Goal: Complete application form: Complete application form

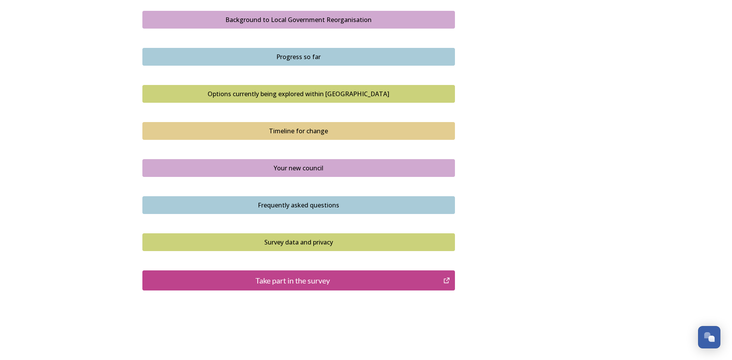
scroll to position [471, 0]
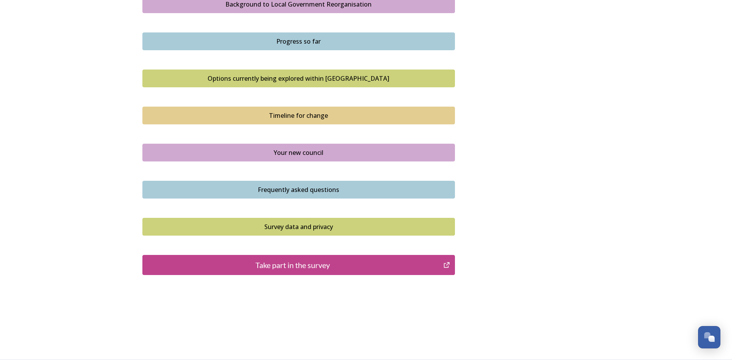
click at [363, 261] on div "Take part in the survey" at bounding box center [293, 265] width 293 height 12
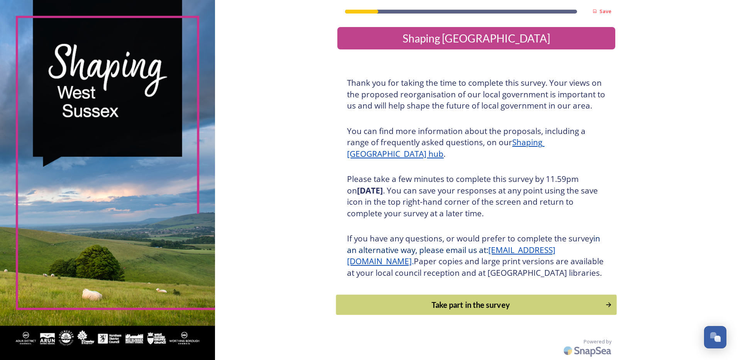
click at [545, 310] on div "Take part in the survey" at bounding box center [470, 305] width 261 height 12
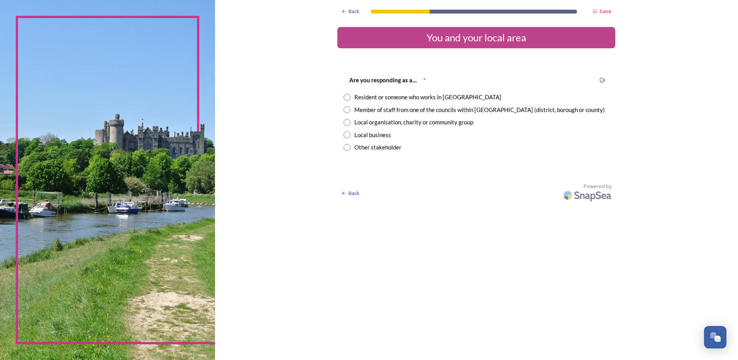
click at [344, 109] on input "radio" at bounding box center [347, 109] width 7 height 7
radio input "true"
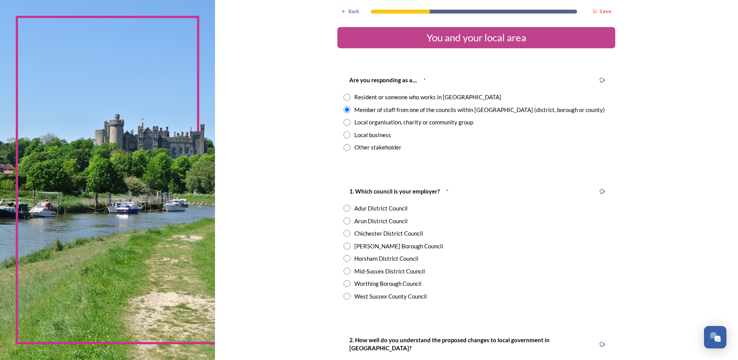
click at [339, 293] on div "1. Which council is your employer? * Adur District Council Arun District Counci…" at bounding box center [476, 243] width 278 height 129
click at [347, 296] on input "radio" at bounding box center [347, 296] width 7 height 7
radio input "true"
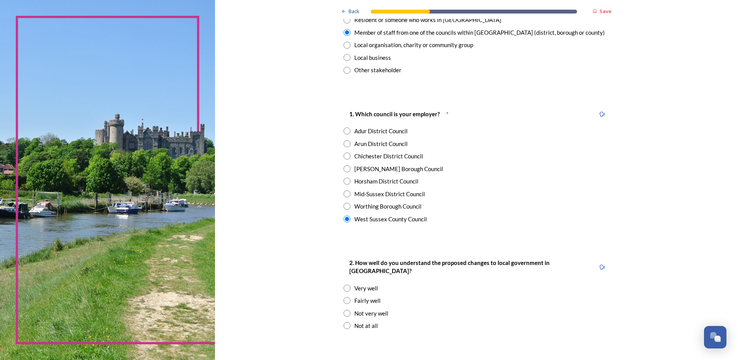
click at [346, 297] on input "radio" at bounding box center [347, 300] width 7 height 7
radio input "true"
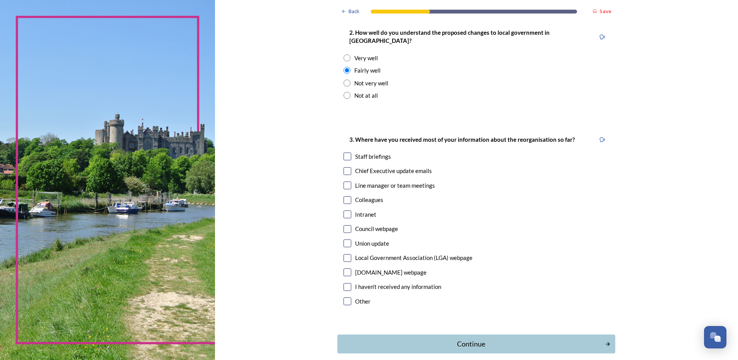
scroll to position [309, 0]
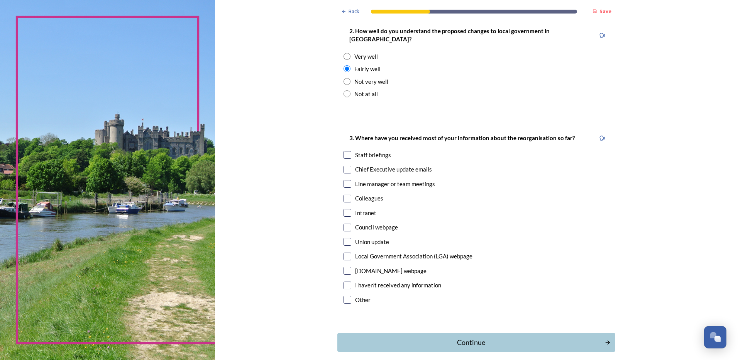
click at [345, 166] on input "checkbox" at bounding box center [348, 170] width 8 height 8
checkbox input "true"
click at [344, 195] on input "checkbox" at bounding box center [348, 199] width 8 height 8
checkbox input "true"
click at [469, 337] on div "Continue" at bounding box center [470, 342] width 261 height 10
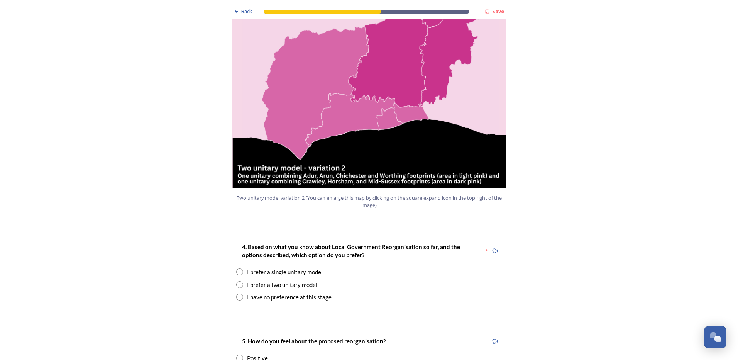
scroll to position [888, 0]
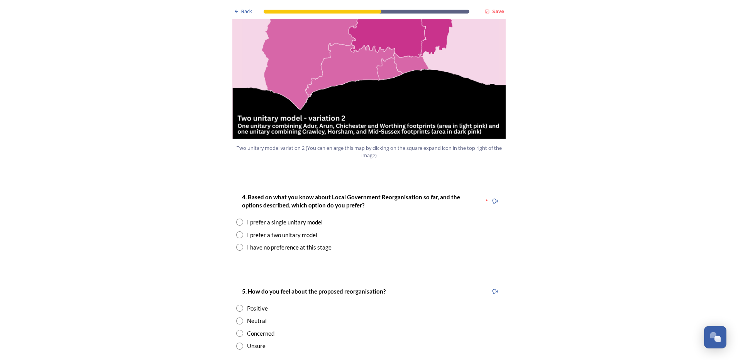
click at [239, 218] on input "radio" at bounding box center [239, 221] width 7 height 7
radio input "true"
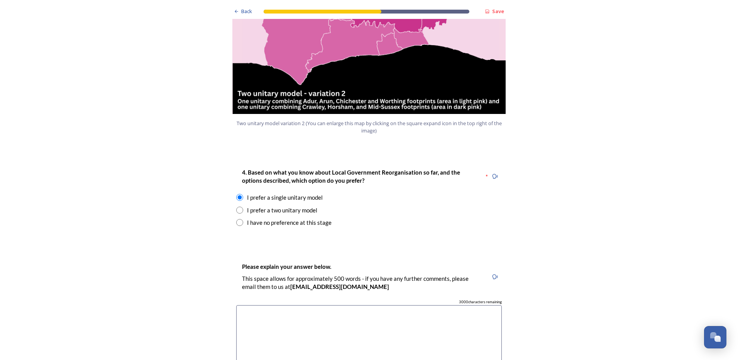
scroll to position [926, 0]
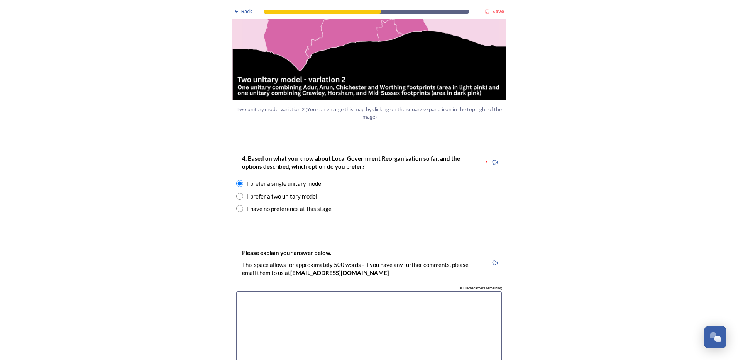
click at [306, 291] on textarea at bounding box center [369, 334] width 266 height 87
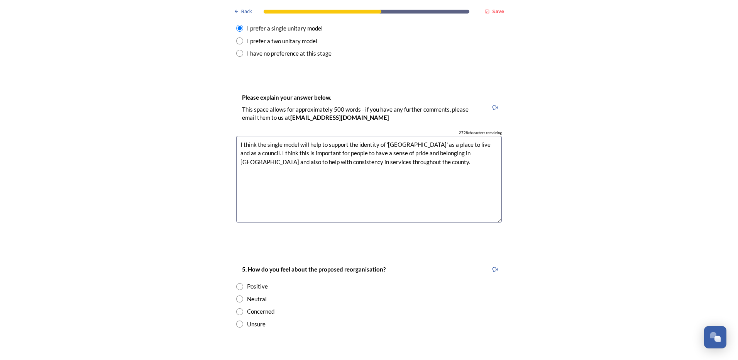
scroll to position [1119, 0]
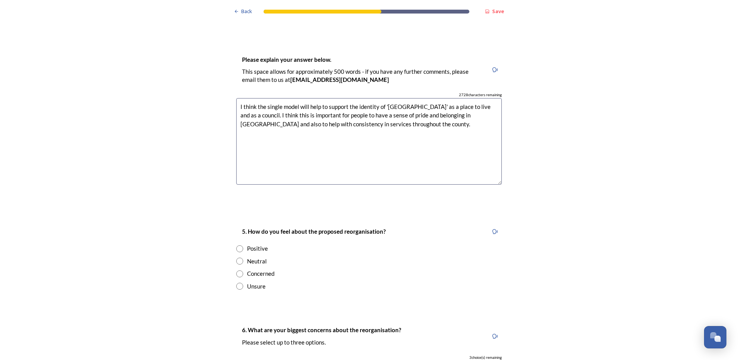
type textarea "I think the single model will help to support the identity of 'West Sussex' as …"
click at [240, 270] on input "radio" at bounding box center [239, 273] width 7 height 7
radio input "true"
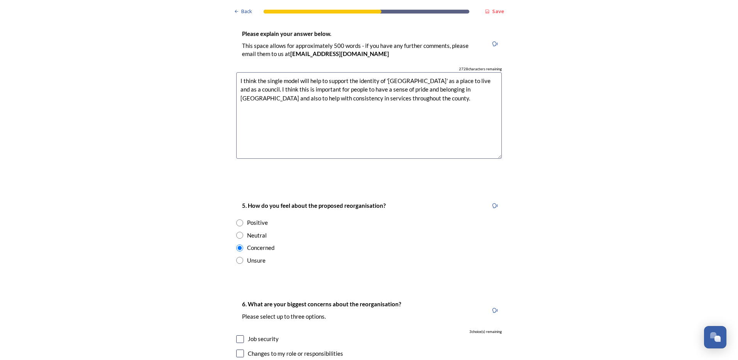
scroll to position [1197, 0]
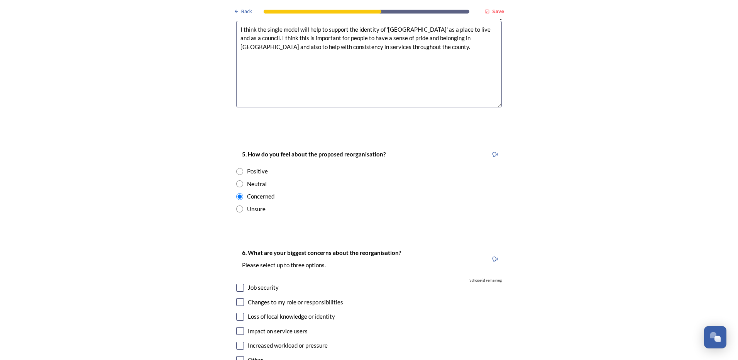
click at [239, 284] on input "checkbox" at bounding box center [240, 288] width 8 height 8
checkbox input "true"
click at [240, 298] on input "checkbox" at bounding box center [240, 302] width 8 height 8
checkbox input "true"
click at [240, 313] on input "checkbox" at bounding box center [240, 317] width 8 height 8
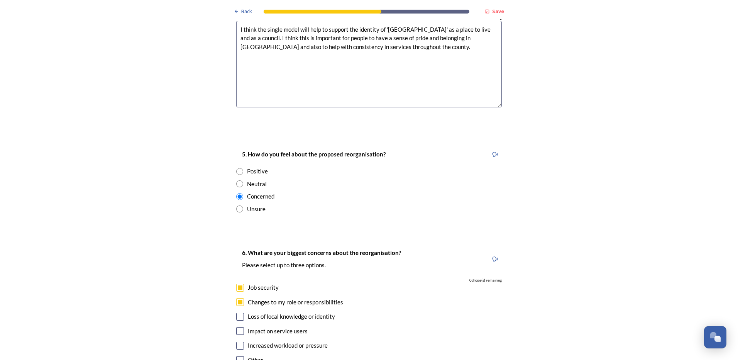
checkbox input "true"
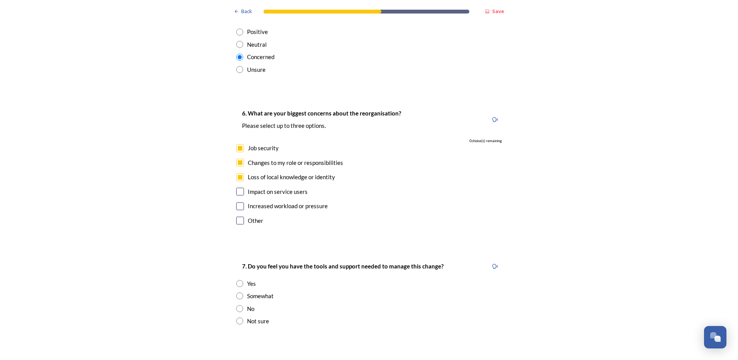
scroll to position [1351, 0]
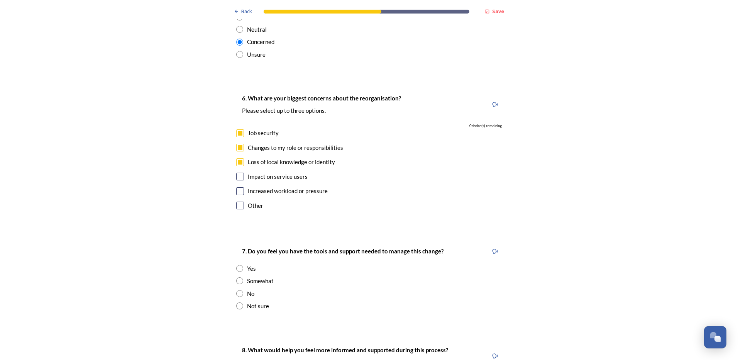
click at [236, 277] on input "radio" at bounding box center [239, 280] width 7 height 7
radio input "true"
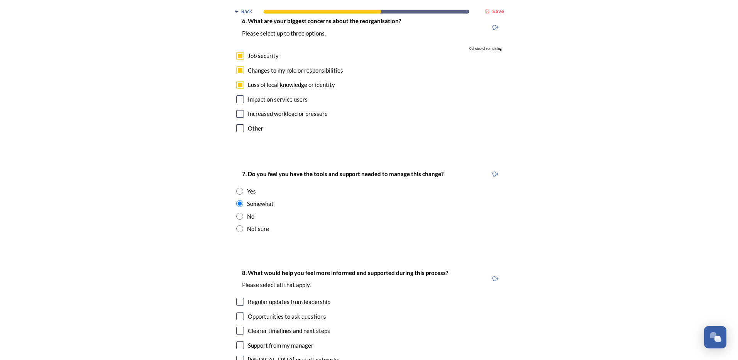
scroll to position [1467, 0]
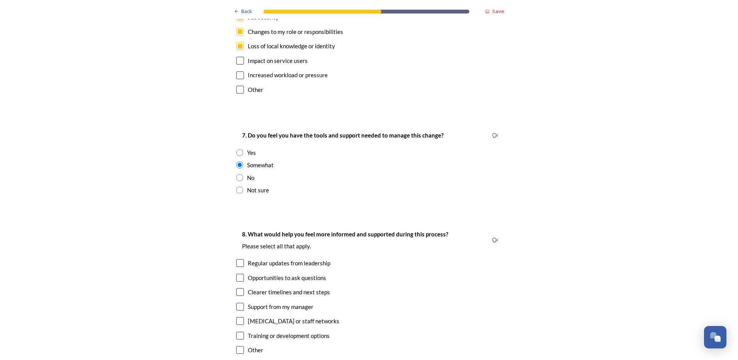
click at [239, 332] on input "checkbox" at bounding box center [240, 336] width 8 height 8
checkbox input "true"
click at [240, 288] on input "checkbox" at bounding box center [240, 292] width 8 height 8
checkbox input "true"
click at [238, 317] on input "checkbox" at bounding box center [240, 321] width 8 height 8
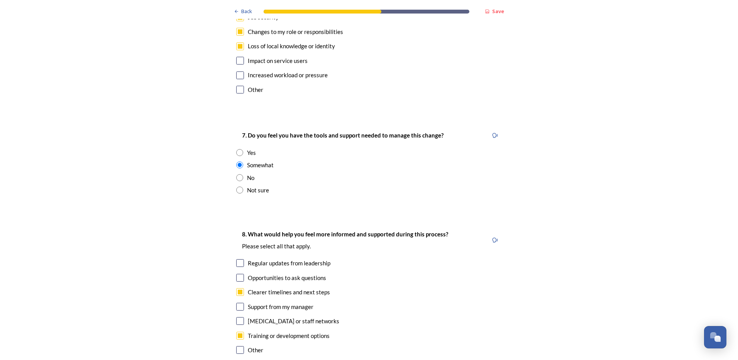
checkbox input "true"
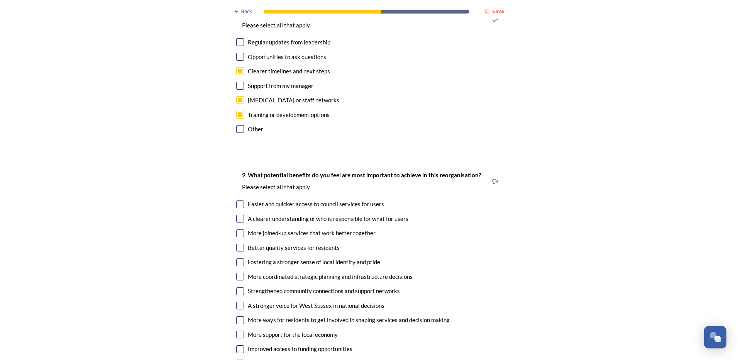
scroll to position [1698, 0]
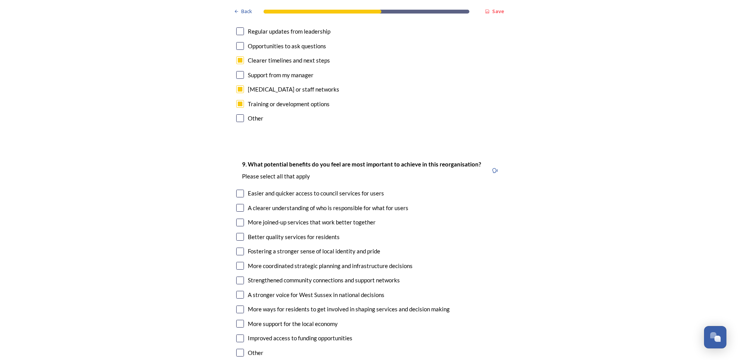
click at [236, 190] on input "checkbox" at bounding box center [240, 194] width 8 height 8
checkbox input "true"
click at [236, 218] on input "checkbox" at bounding box center [240, 222] width 8 height 8
checkbox input "true"
click at [239, 291] on input "checkbox" at bounding box center [240, 295] width 8 height 8
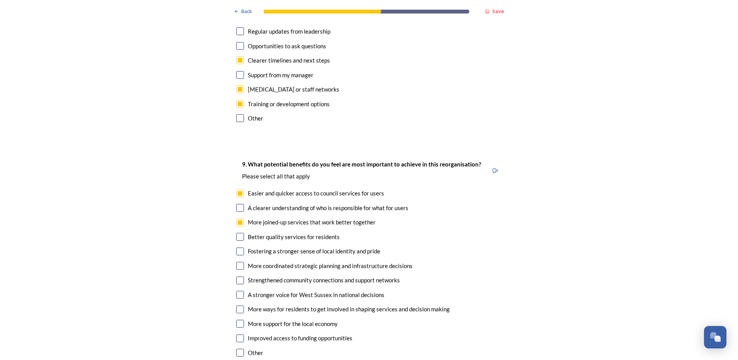
checkbox input "true"
click at [240, 276] on input "checkbox" at bounding box center [240, 280] width 8 height 8
checkbox input "true"
click at [238, 262] on input "checkbox" at bounding box center [240, 266] width 8 height 8
checkbox input "true"
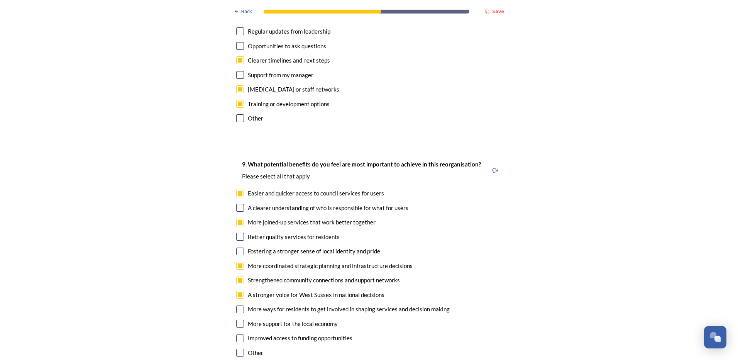
click at [237, 233] on input "checkbox" at bounding box center [240, 237] width 8 height 8
checkbox input "true"
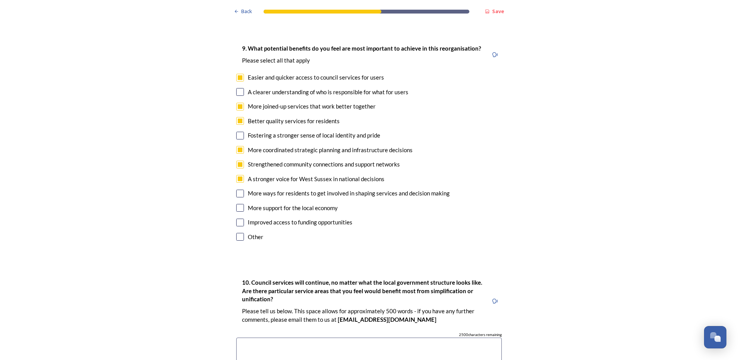
scroll to position [1853, 0]
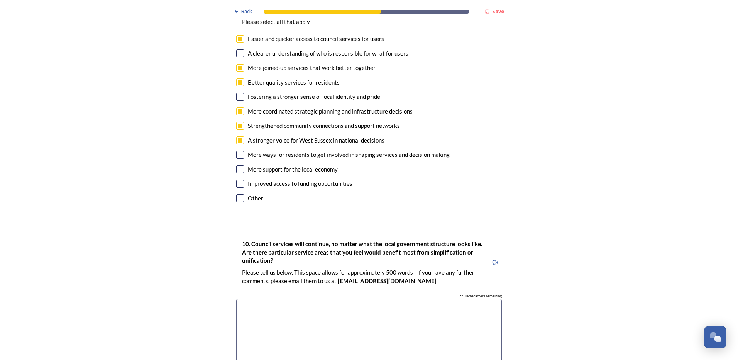
click at [442, 299] on textarea at bounding box center [369, 342] width 266 height 87
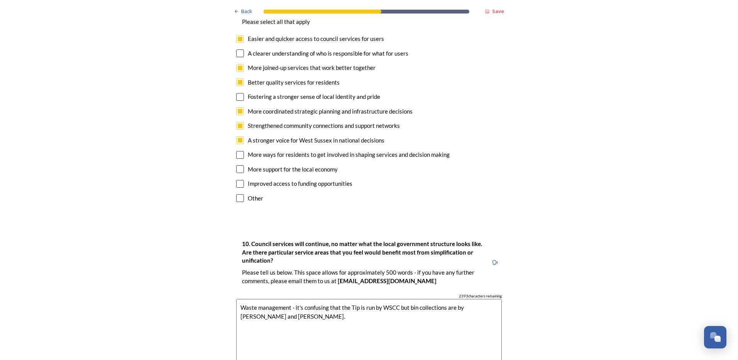
click at [291, 299] on textarea "Waste management - it's confusing that the Tip is run by WSCC but bin collectio…" at bounding box center [369, 342] width 266 height 87
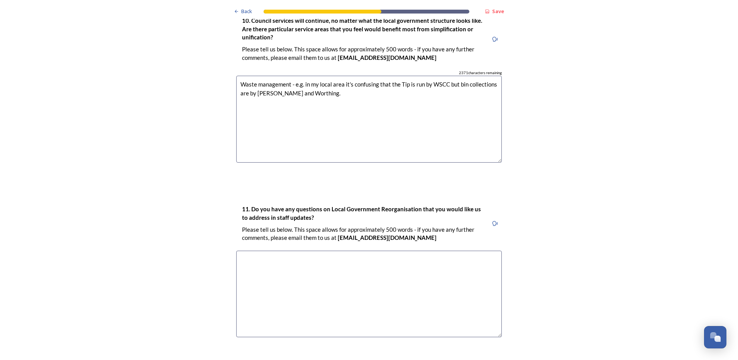
scroll to position [2084, 0]
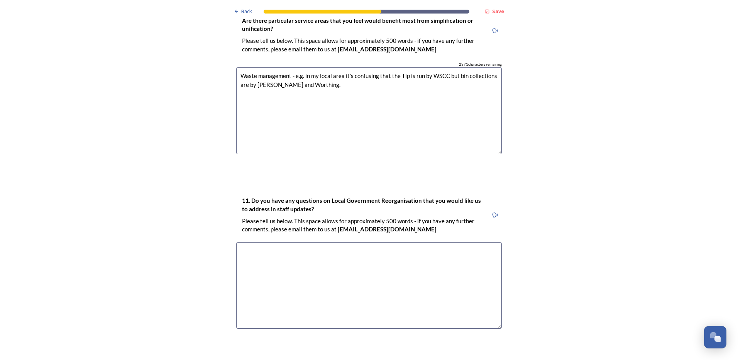
type textarea "Waste management - e.g. in my local area it's confusing that the Tip is run by …"
click at [381, 242] on textarea at bounding box center [369, 285] width 266 height 87
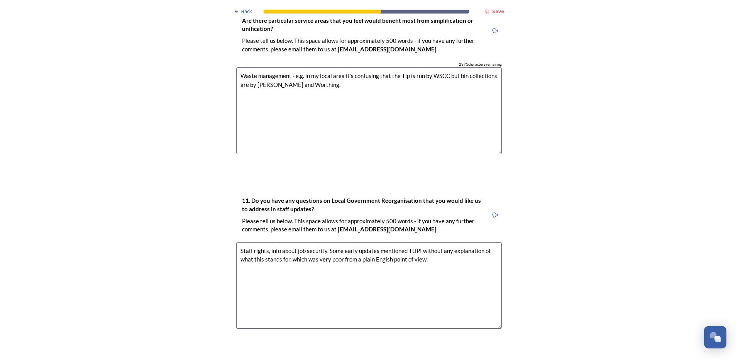
click at [381, 242] on textarea "Staff rights, info about job security. Some early updates mentioned TUPI withou…" at bounding box center [369, 285] width 266 height 87
click at [418, 242] on textarea "Staff rights, info about job security. Some early updates mentioned TUPI withou…" at bounding box center [369, 285] width 266 height 87
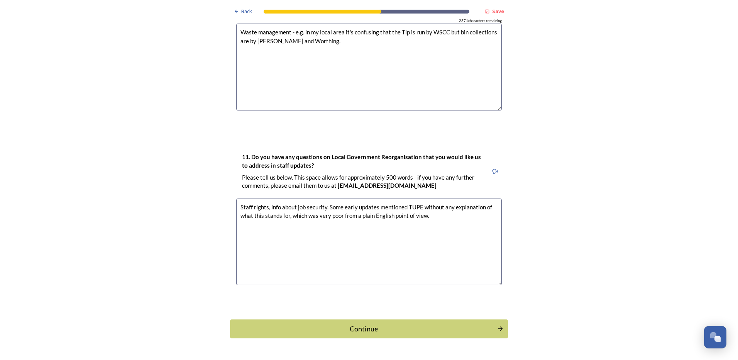
scroll to position [2128, 0]
type textarea "Staff rights, info about job security. Some early updates mentioned TUPE withou…"
click at [395, 323] on div "Continue" at bounding box center [363, 328] width 261 height 10
